Goal: Task Accomplishment & Management: Manage account settings

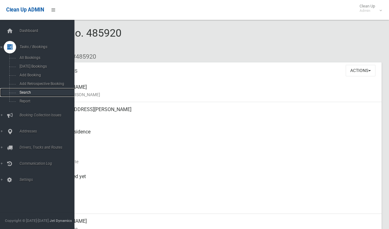
click at [27, 95] on span "Search" at bounding box center [46, 92] width 56 height 4
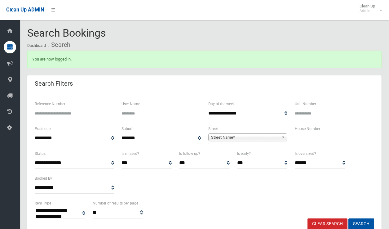
select select
click at [308, 136] on input "text" at bounding box center [334, 137] width 79 height 11
type input "**"
click at [238, 140] on span "Street Name*" at bounding box center [245, 137] width 68 height 7
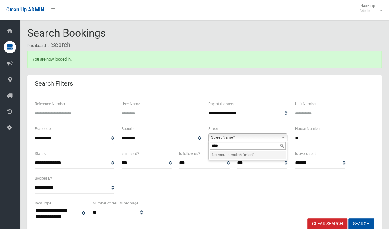
drag, startPoint x: 214, startPoint y: 145, endPoint x: 288, endPoint y: 156, distance: 75.6
click at [283, 155] on div "**** No results match " mian "" at bounding box center [247, 150] width 79 height 19
type input "****"
click at [251, 152] on li "Main Street (EARLWOOD 2206)" at bounding box center [248, 155] width 76 height 8
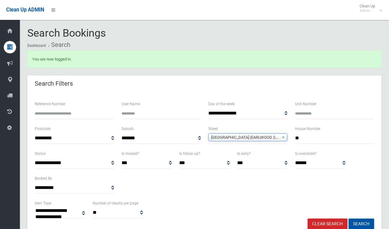
click at [360, 220] on button "Search" at bounding box center [362, 223] width 26 height 11
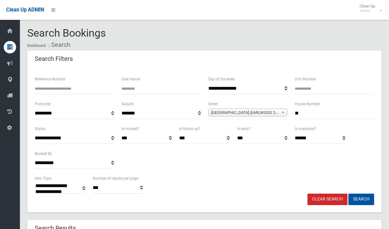
select select
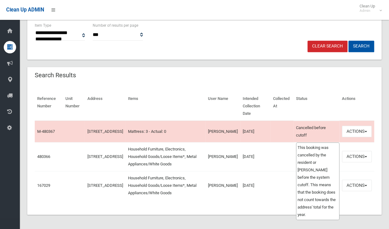
scroll to position [153, 0]
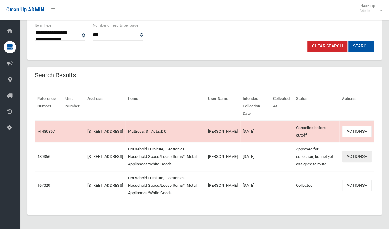
click at [354, 157] on button "Actions" at bounding box center [357, 156] width 30 height 11
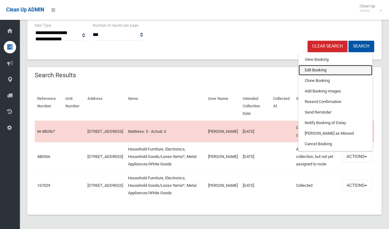
click at [321, 69] on link "Edit Booking" at bounding box center [336, 70] width 74 height 11
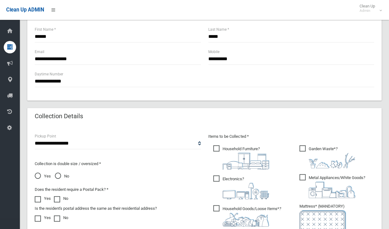
scroll to position [310, 0]
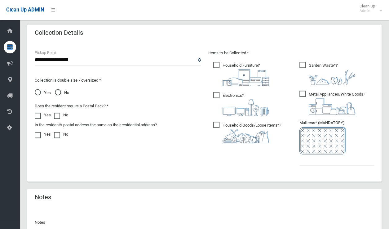
click at [305, 66] on span "Garden Waste* ?" at bounding box center [328, 73] width 56 height 23
click at [309, 165] on input "text" at bounding box center [337, 159] width 75 height 11
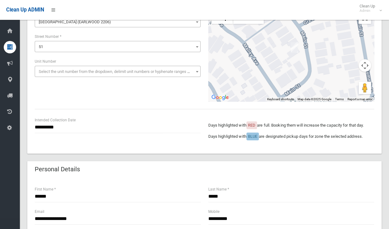
scroll to position [31, 0]
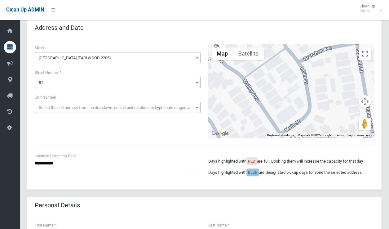
type input "*"
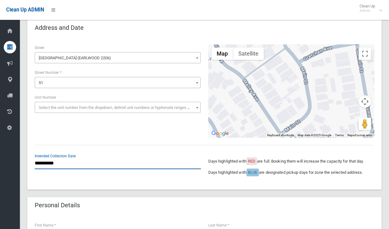
click at [54, 162] on input "**********" at bounding box center [118, 163] width 166 height 11
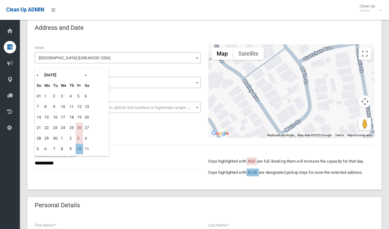
click at [87, 76] on th "»" at bounding box center [87, 75] width 8 height 11
click at [81, 107] on td "10" at bounding box center [79, 106] width 7 height 11
type input "**********"
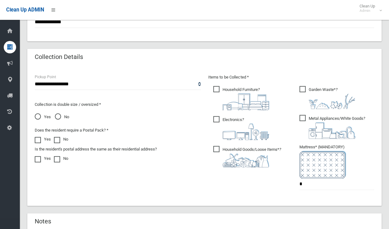
scroll to position [381, 0]
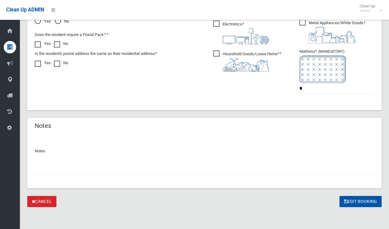
click at [63, 173] on input "text" at bounding box center [205, 168] width 340 height 11
type input "**********"
click at [352, 201] on button "Edit Booking" at bounding box center [361, 201] width 42 height 11
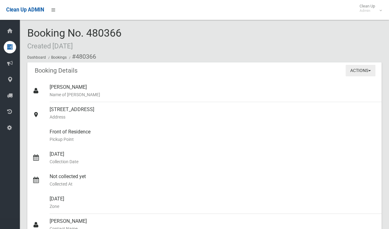
click at [353, 73] on button "Actions" at bounding box center [361, 70] width 30 height 11
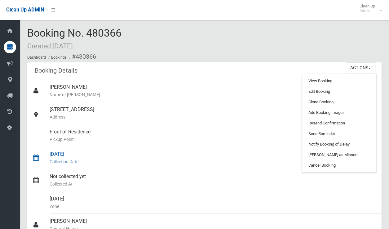
click at [187, 164] on small "Collection Date" at bounding box center [213, 161] width 327 height 7
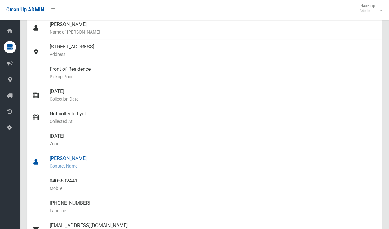
scroll to position [31, 0]
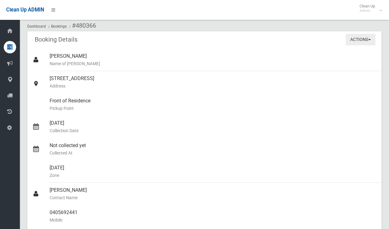
click at [367, 38] on button "Actions" at bounding box center [361, 39] width 30 height 11
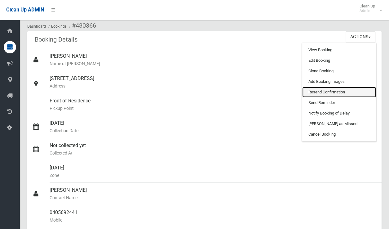
click at [319, 92] on link "Resend Confirmation" at bounding box center [339, 92] width 74 height 11
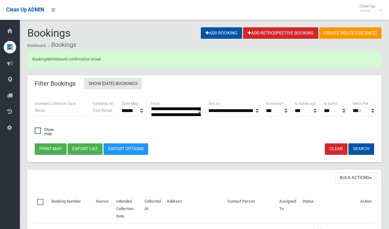
select select
